Goal: Contribute content: Contribute content

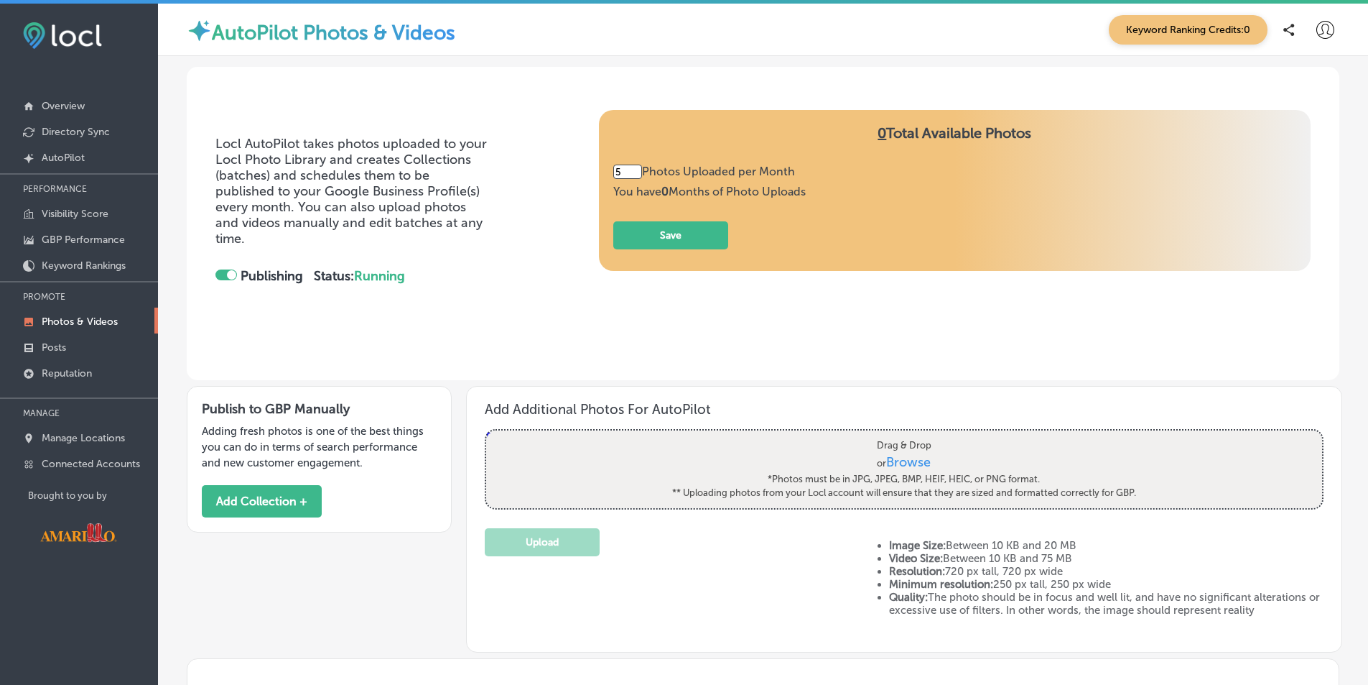
click at [878, 138] on span "0" at bounding box center [882, 132] width 9 height 17
click at [759, 193] on span "You have 0 Months of Photo Uploads" at bounding box center [709, 192] width 193 height 14
click at [57, 323] on p "Photos & Videos" at bounding box center [80, 321] width 76 height 12
click at [887, 458] on span "Browse" at bounding box center [909, 461] width 45 height 16
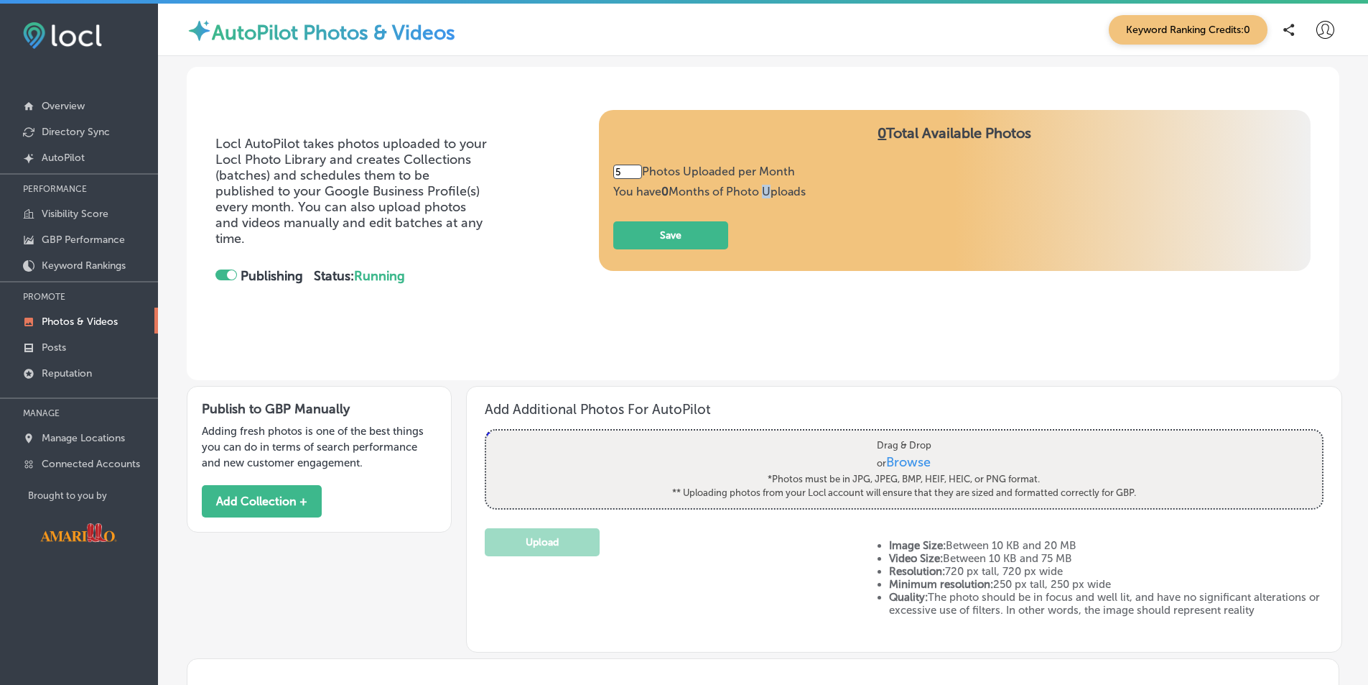
click at [886, 435] on input "Drag & Drop or Browse *Photos must be in JPG, JPEG, BMP, HEIF, HEIC, or PNG for…" at bounding box center [904, 432] width 836 height 4
type input "C:\fakepath\IMG_3641.jpg"
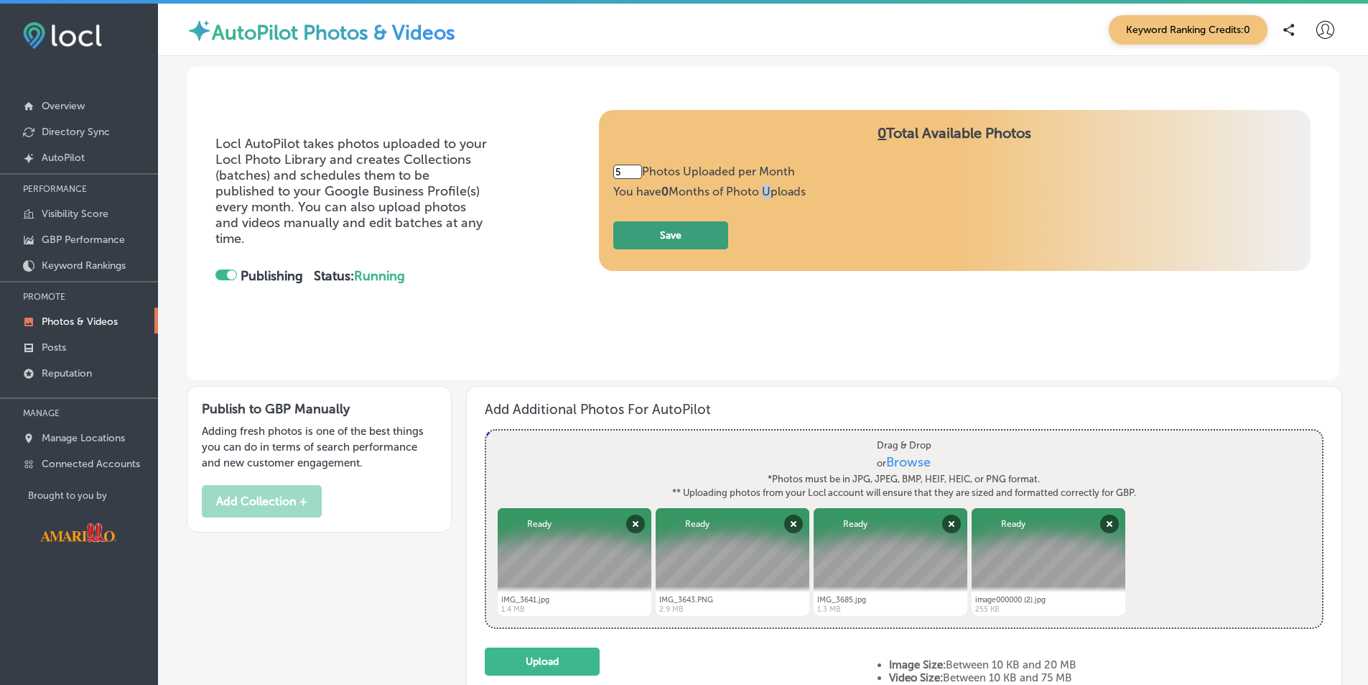
click at [648, 246] on button "Save" at bounding box center [670, 235] width 115 height 28
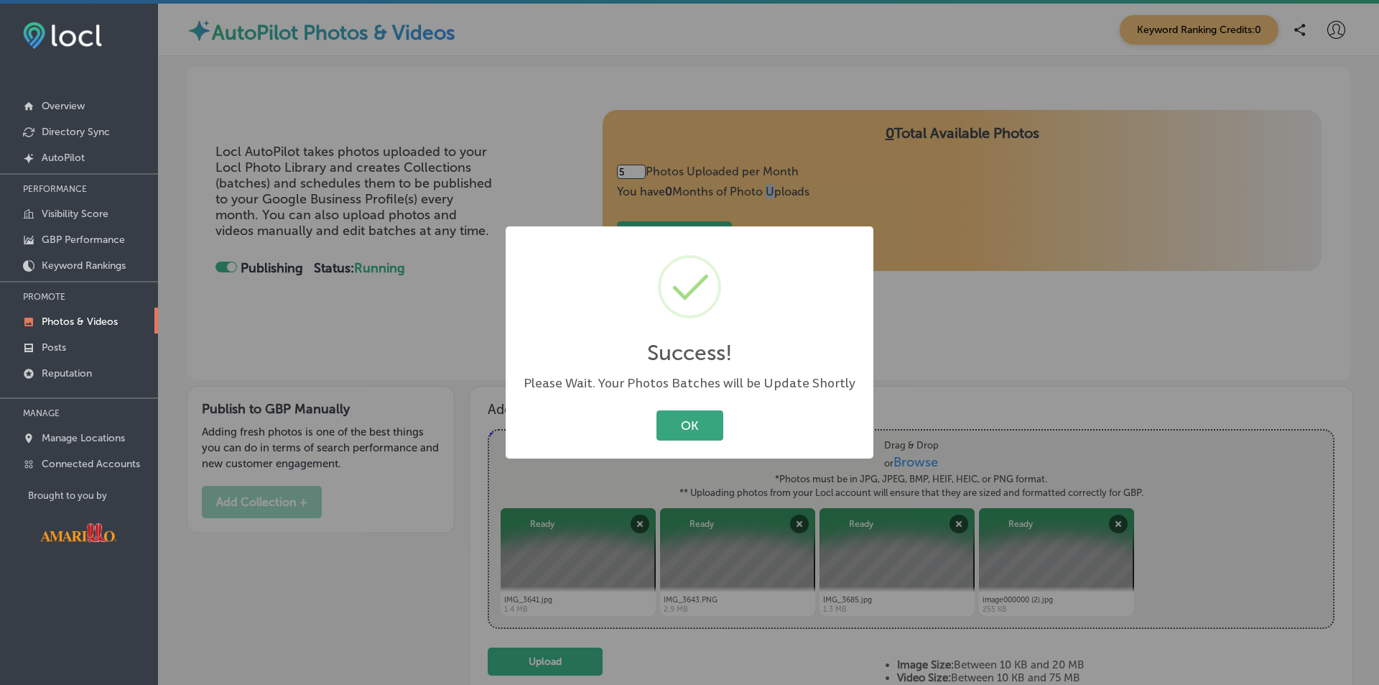
click at [700, 428] on button "OK" at bounding box center [690, 424] width 67 height 29
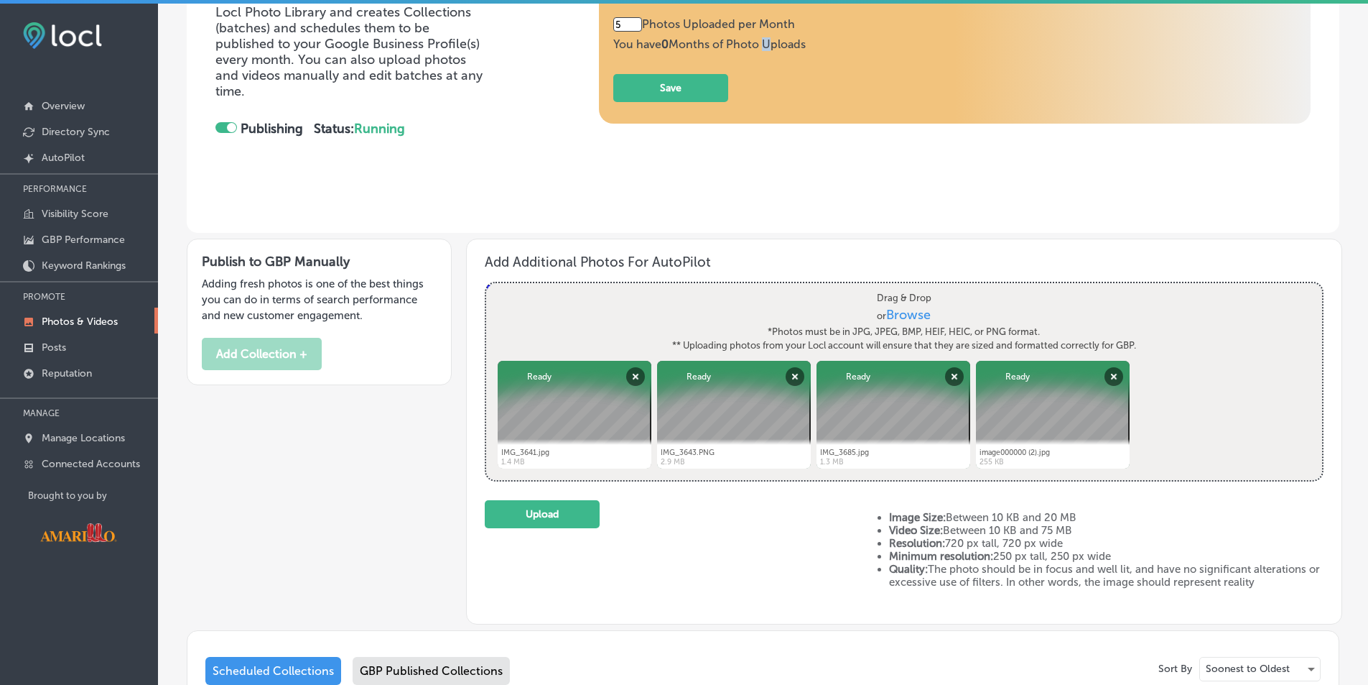
scroll to position [216, 0]
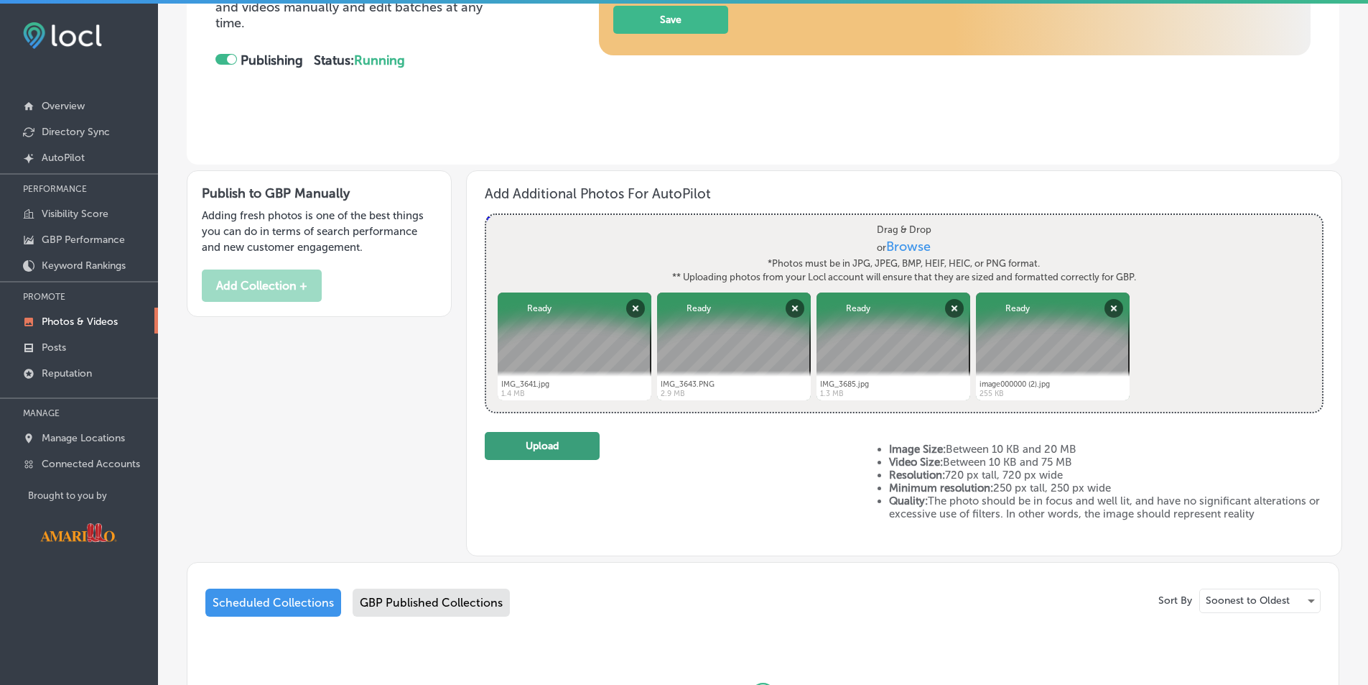
click at [527, 447] on button "Upload" at bounding box center [542, 446] width 115 height 28
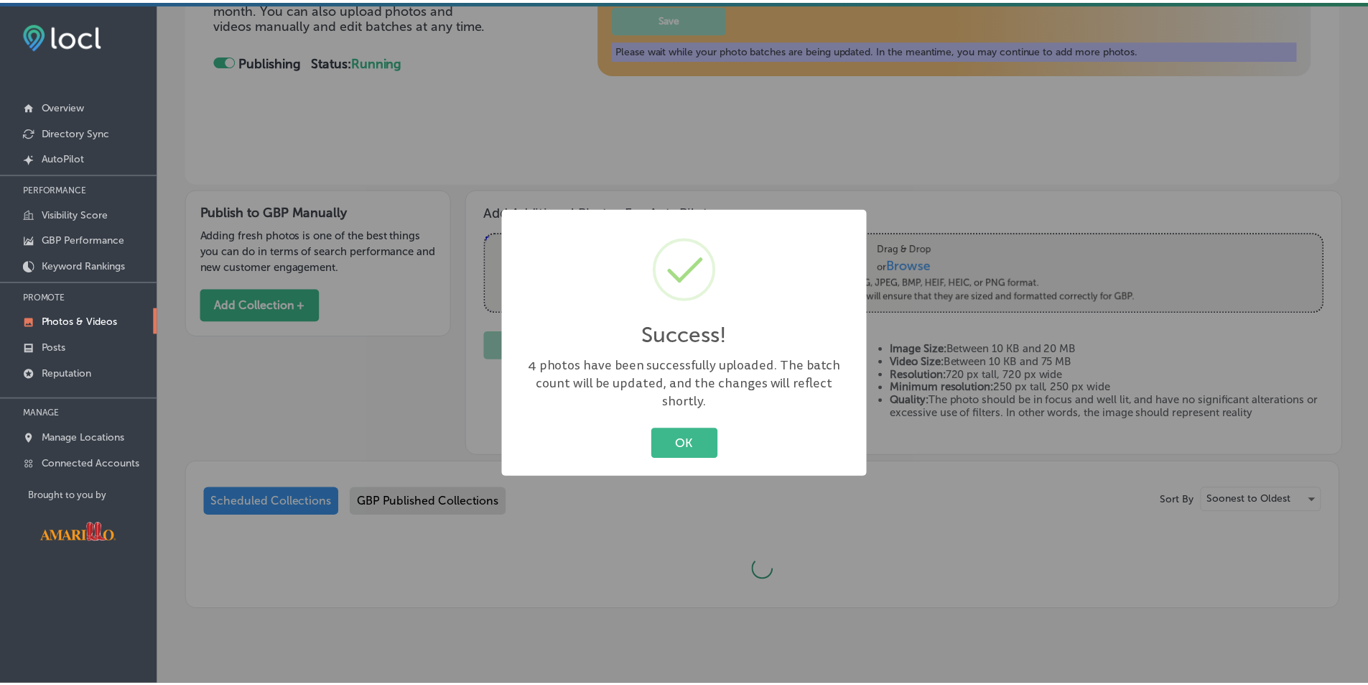
scroll to position [224, 0]
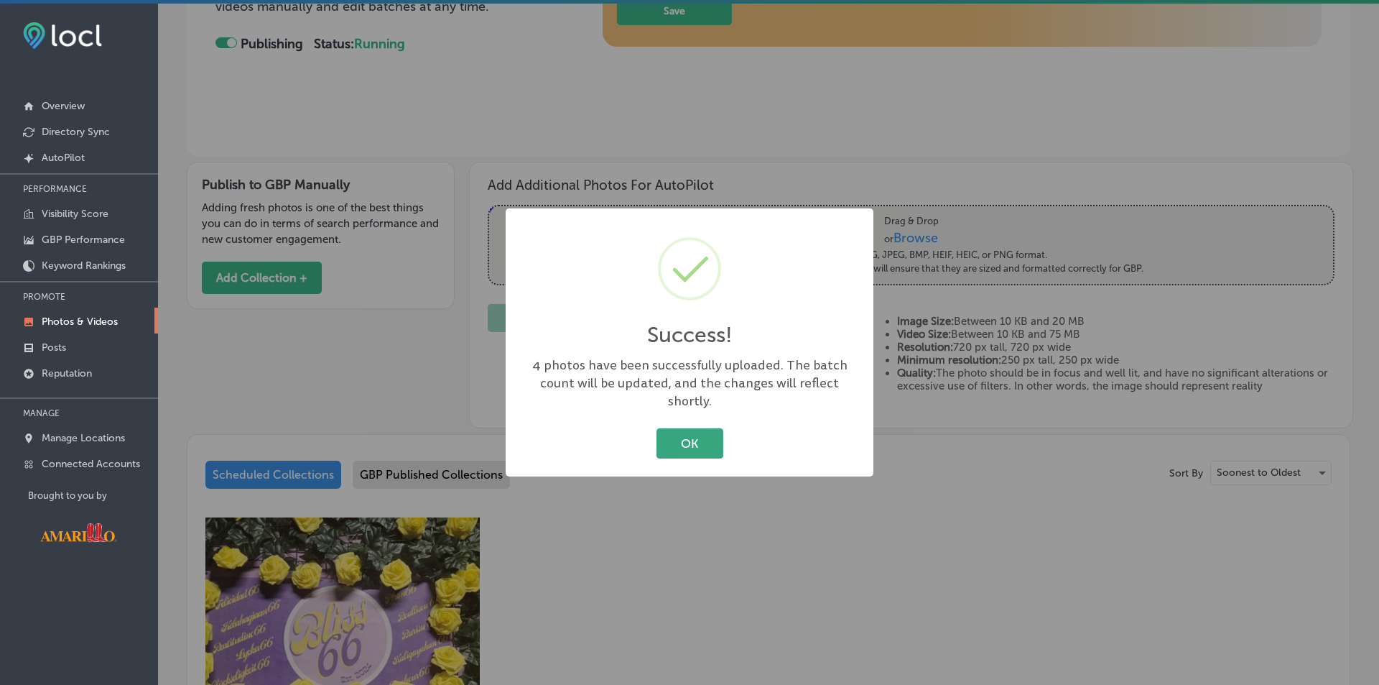
click at [689, 435] on button "OK" at bounding box center [690, 442] width 67 height 29
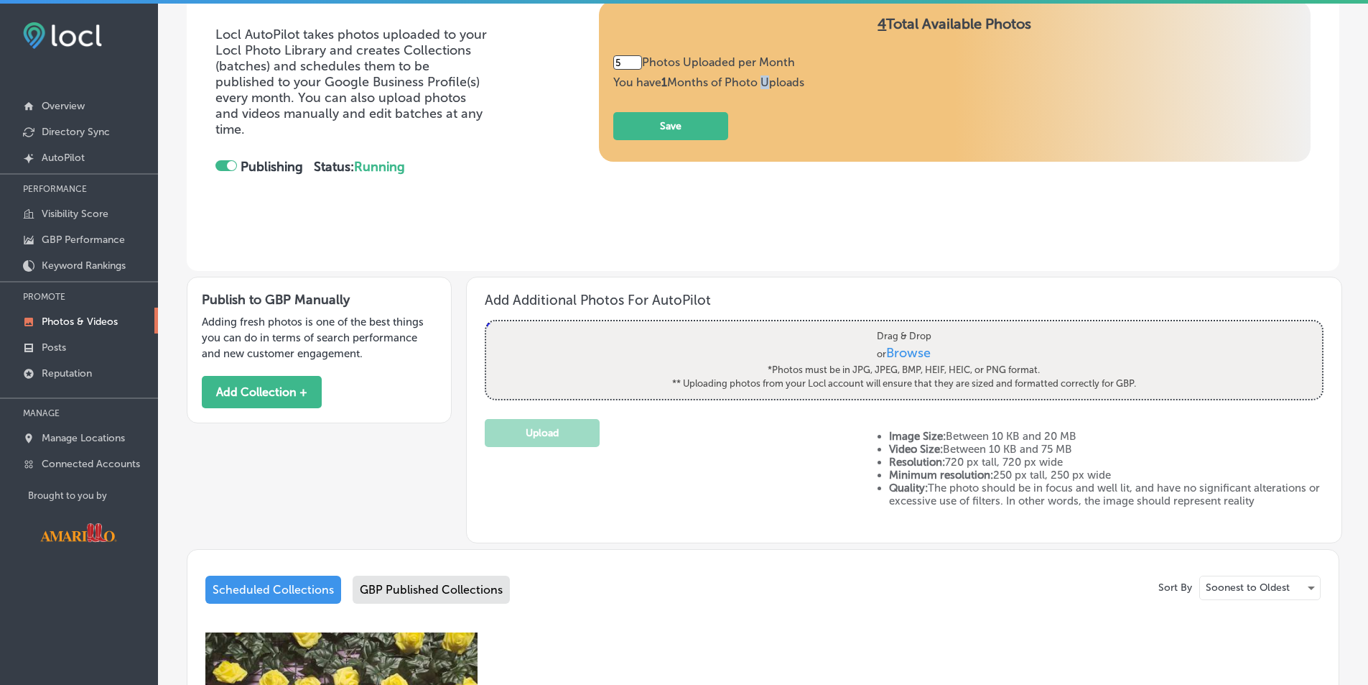
scroll to position [0, 0]
